Goal: Transaction & Acquisition: Purchase product/service

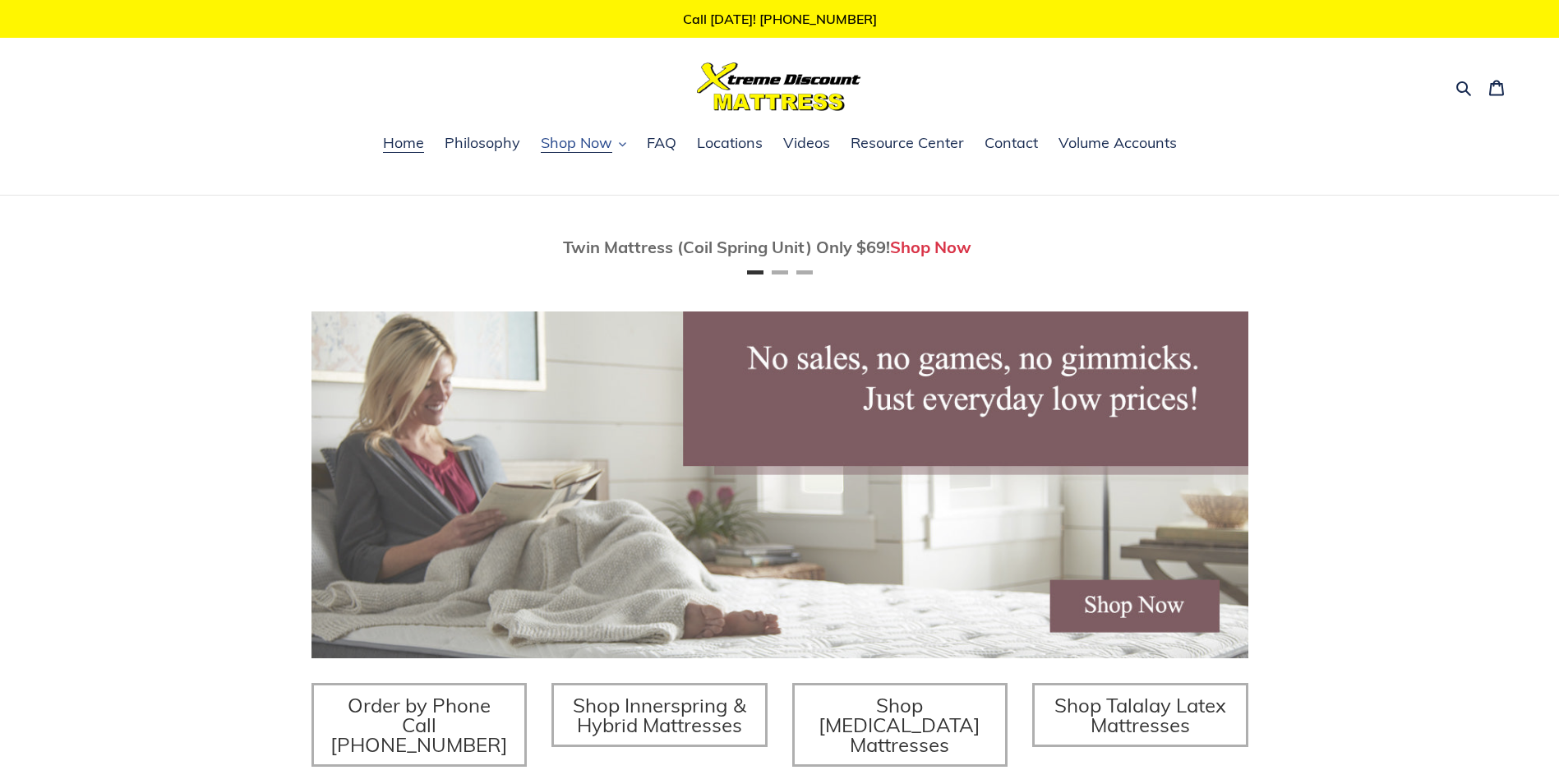
click at [583, 139] on span "Shop Now" at bounding box center [577, 143] width 72 height 20
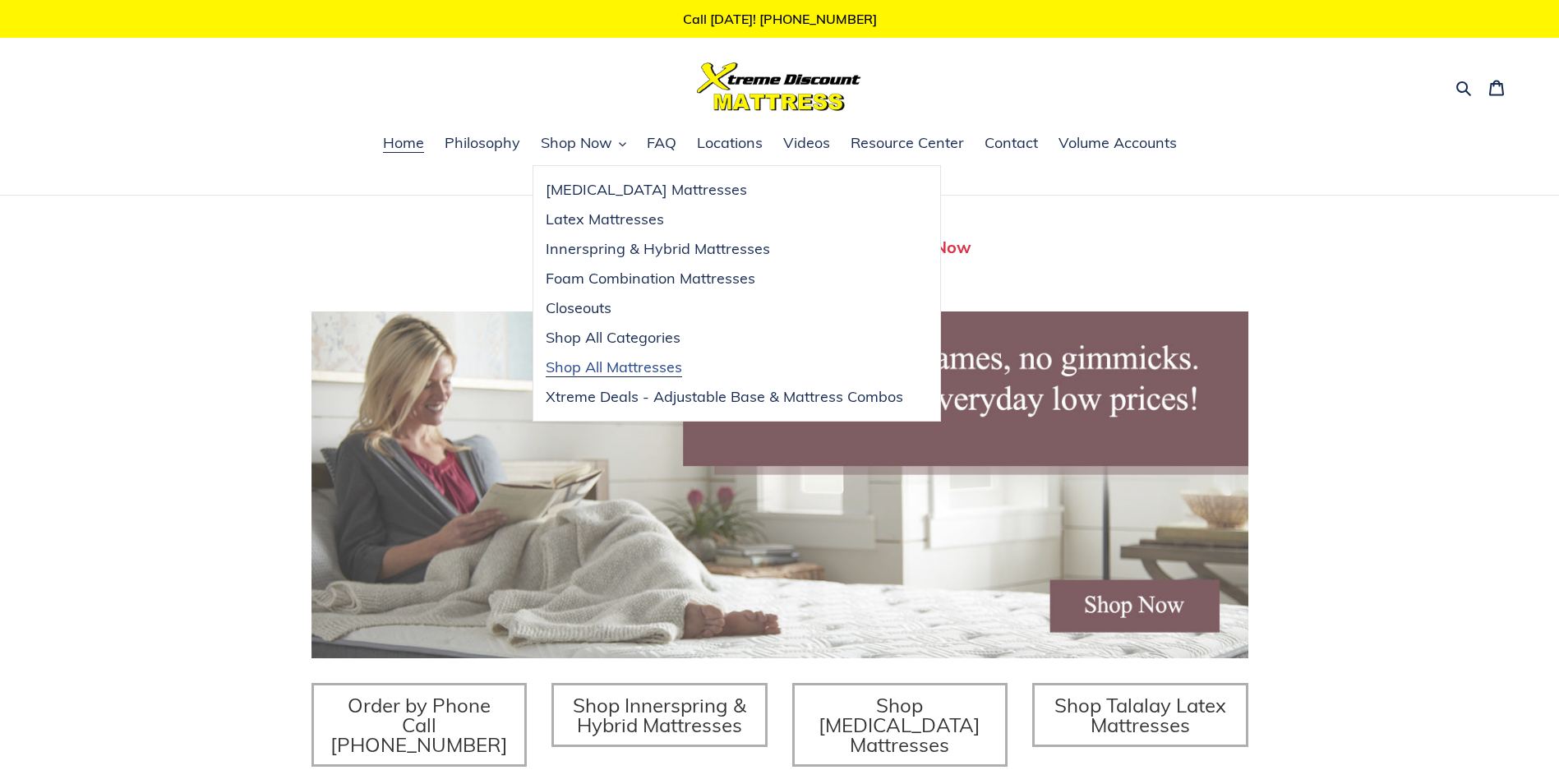
click at [587, 365] on span "Shop All Mattresses" at bounding box center [613, 367] width 136 height 20
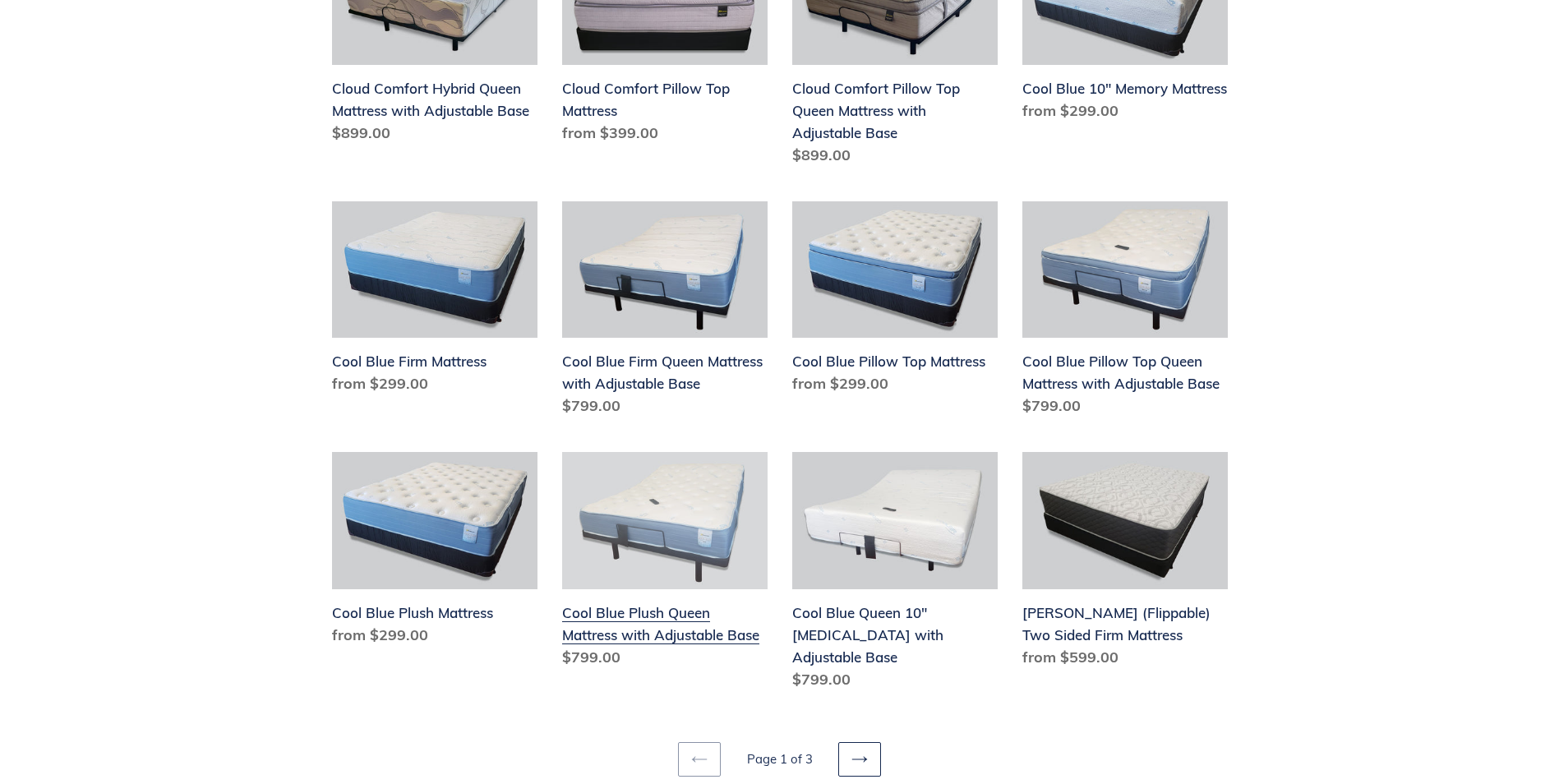
scroll to position [1807, 0]
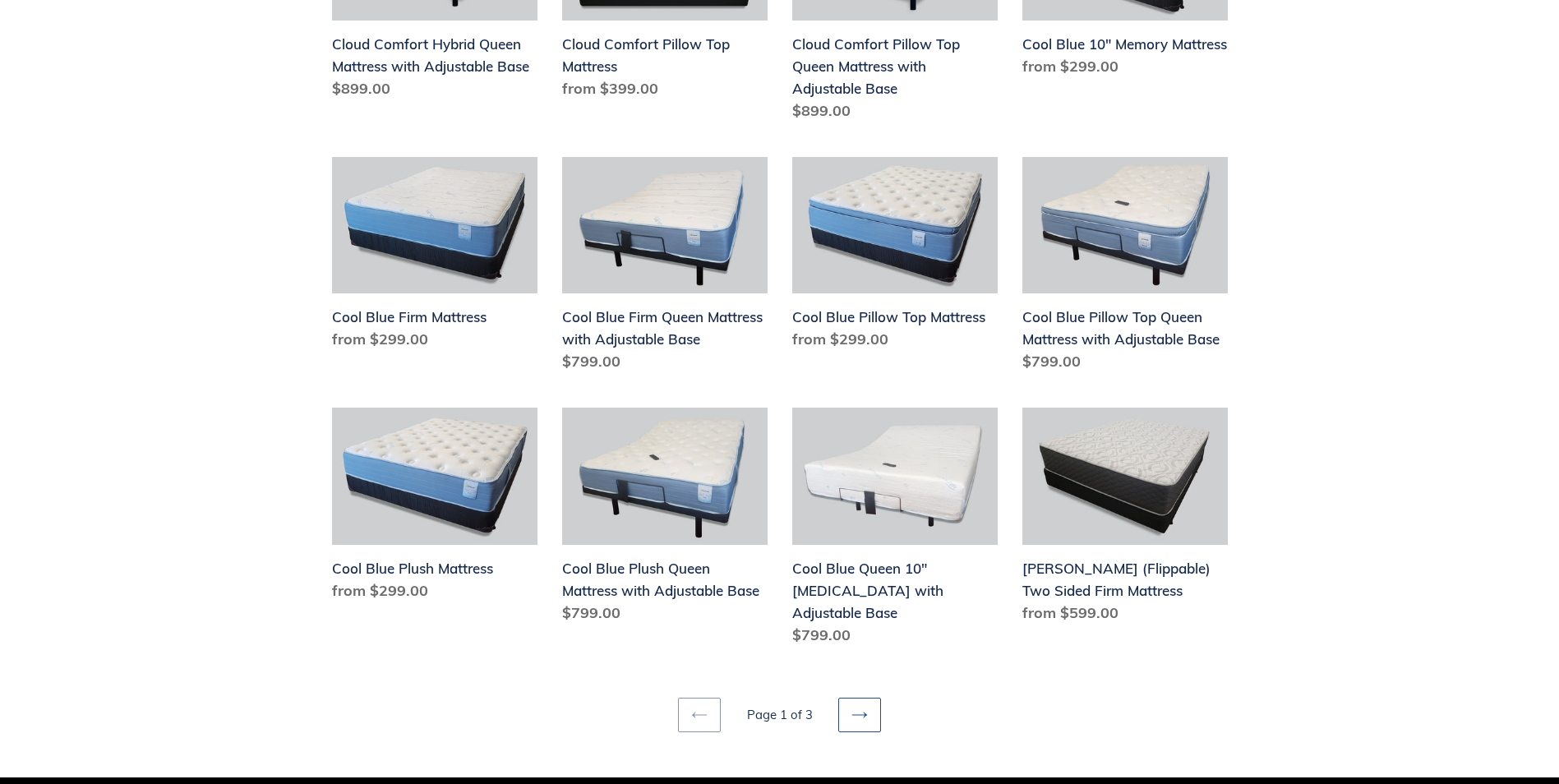
click at [873, 698] on link "Next page" at bounding box center [859, 715] width 43 height 35
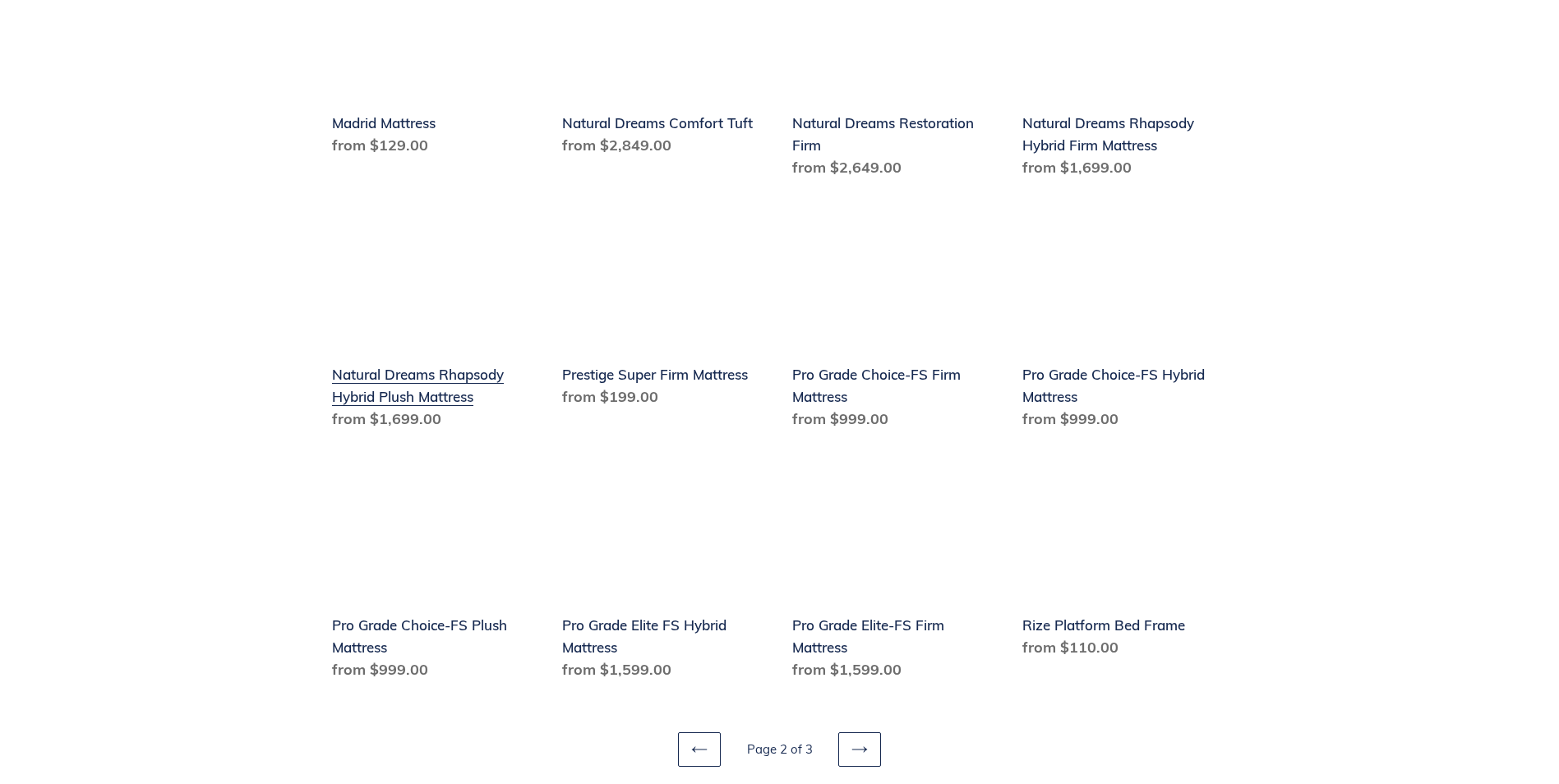
scroll to position [1725, 0]
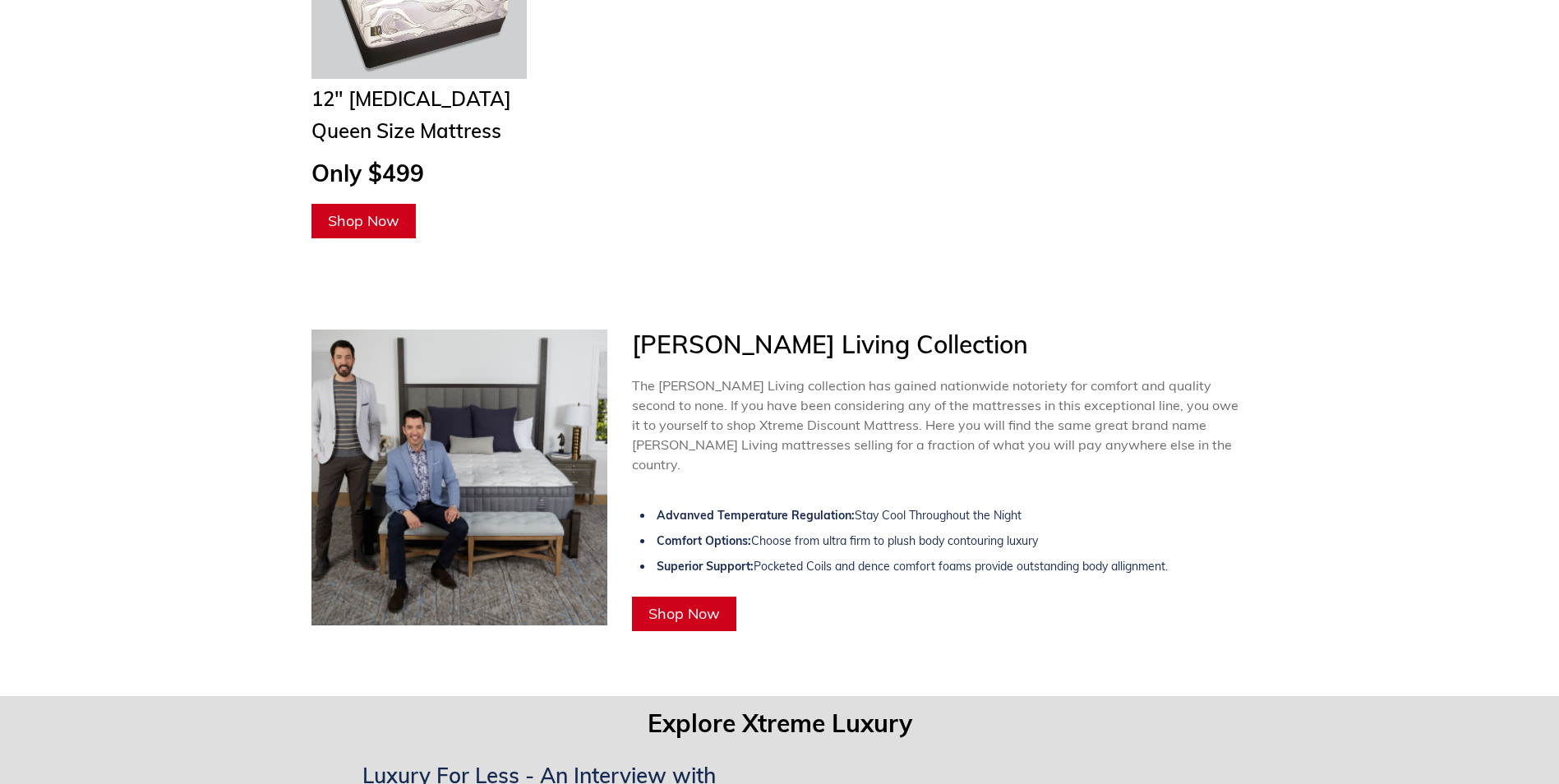
scroll to position [0, 937]
